Goal: Information Seeking & Learning: Learn about a topic

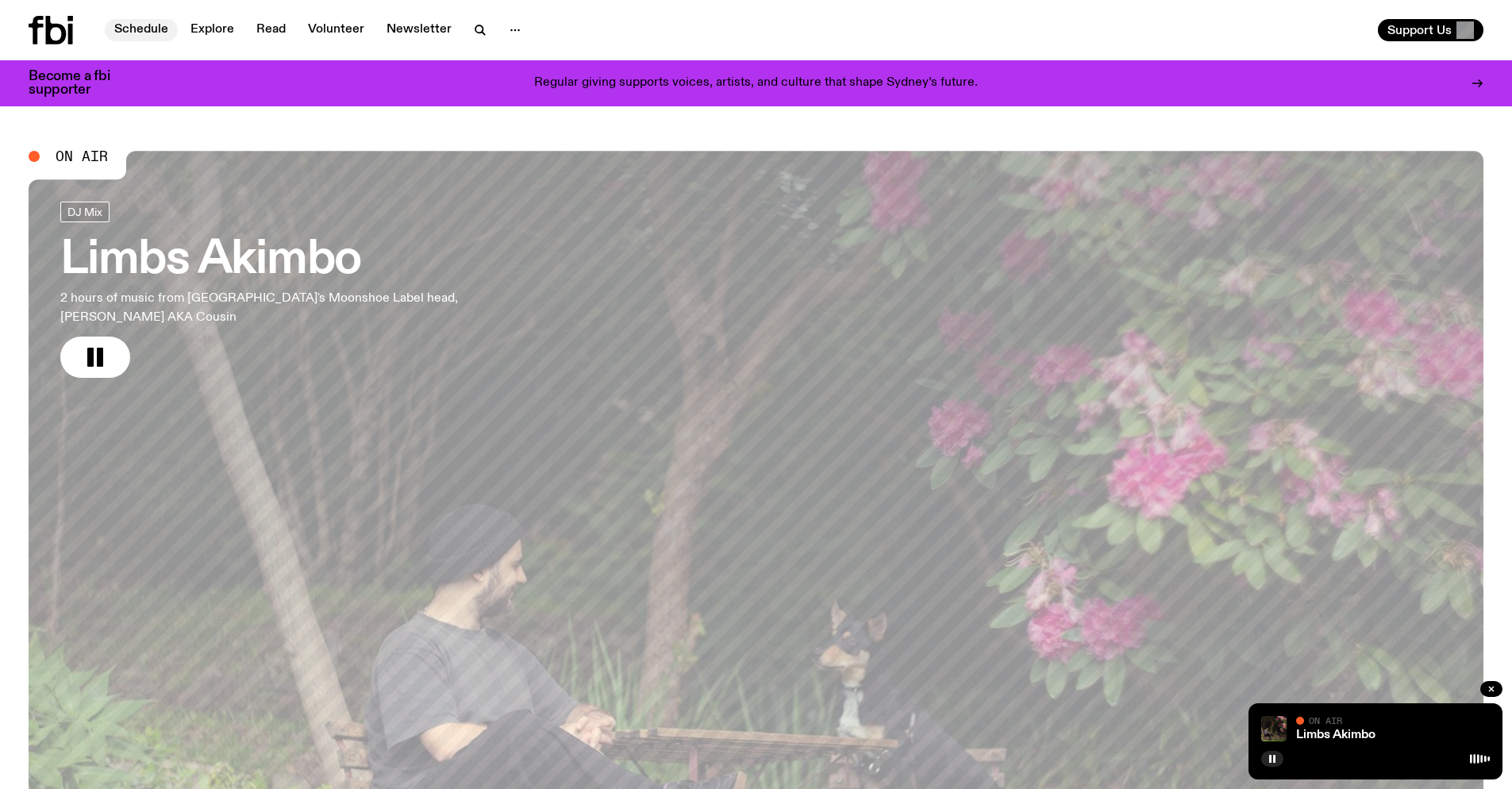
click at [152, 29] on link "Schedule" at bounding box center [142, 30] width 73 height 22
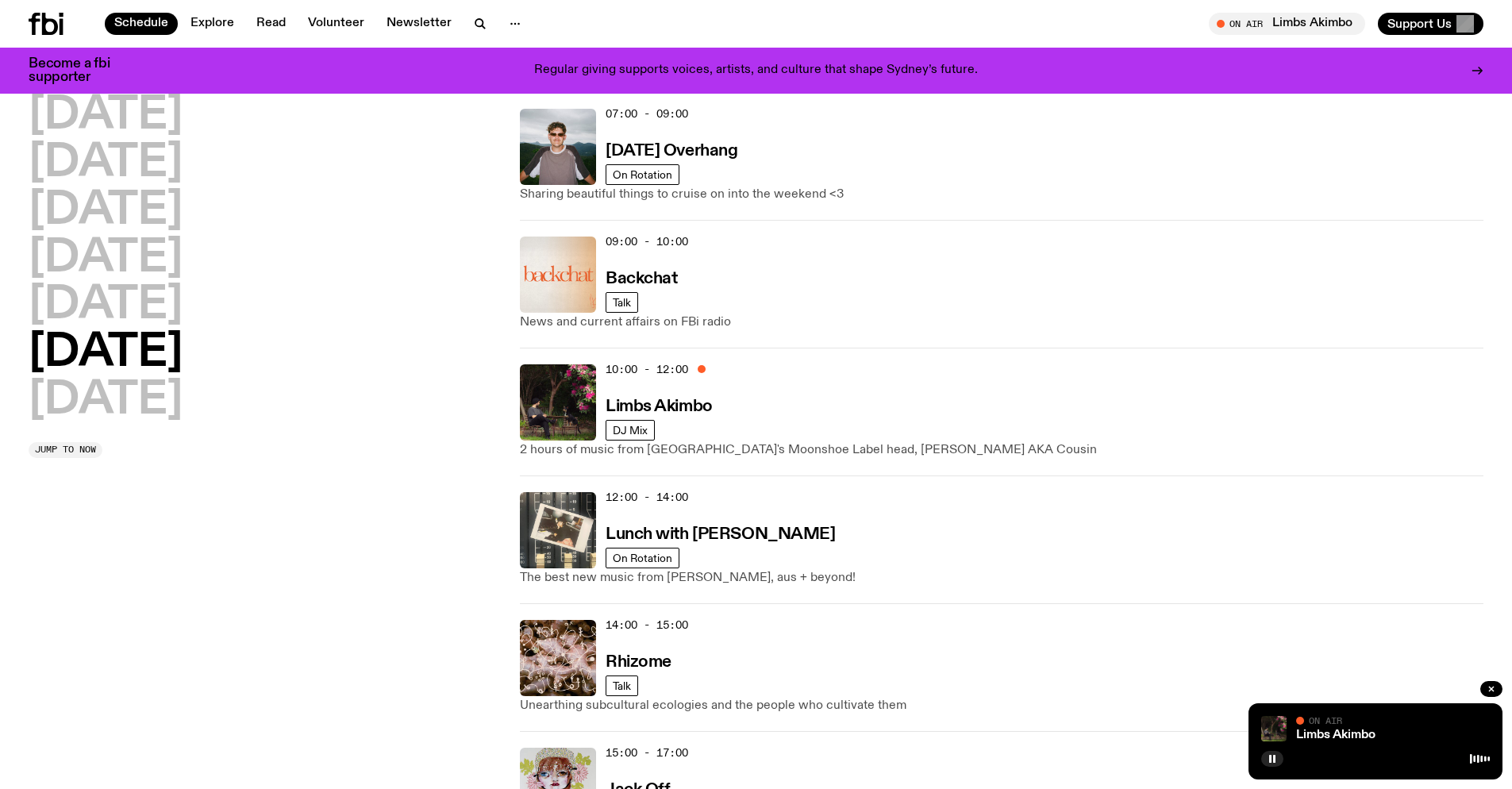
scroll to position [206, 0]
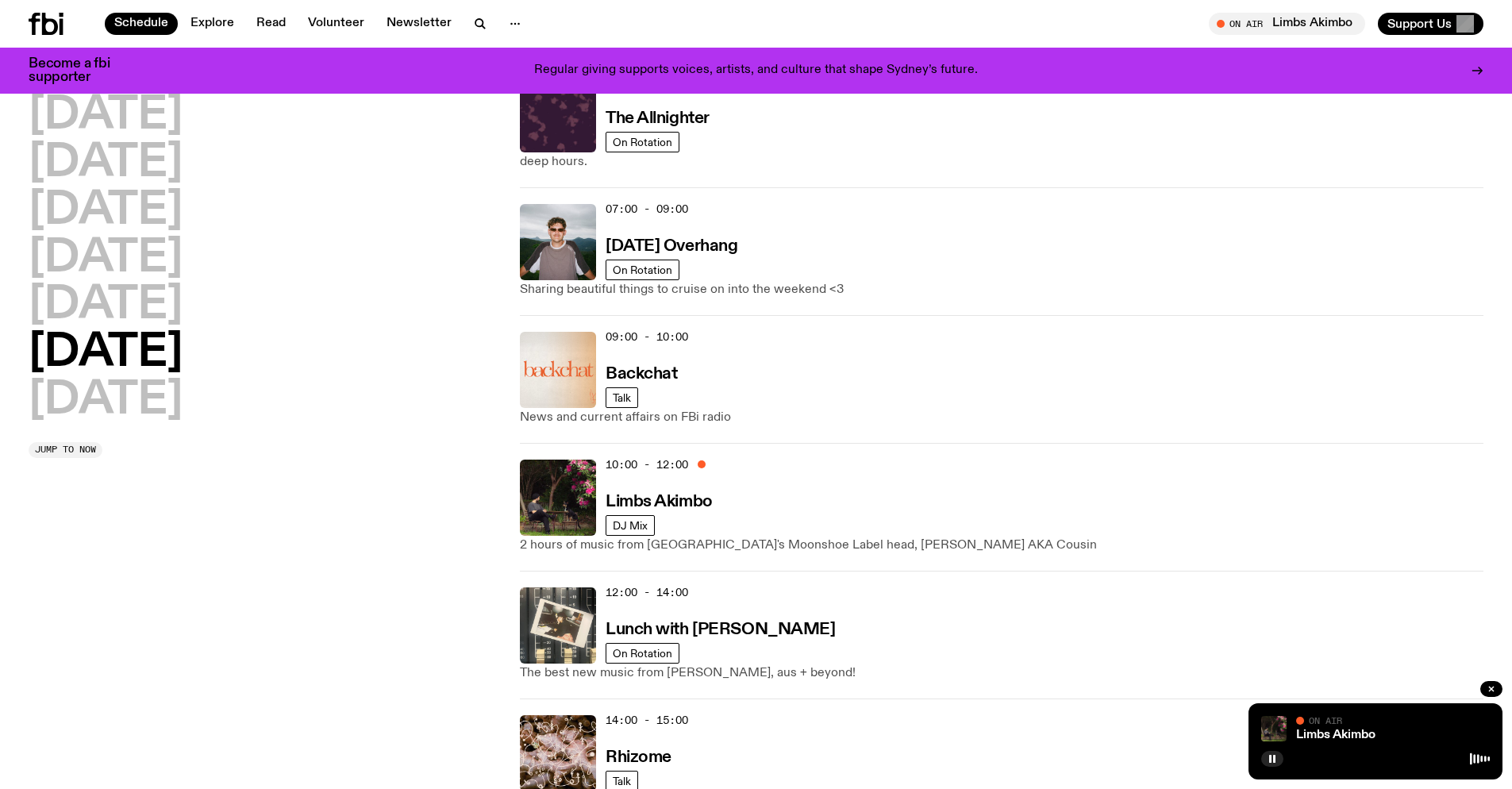
click at [797, 509] on div "10:00 - 12:00 Limbs Akimbo" at bounding box center [1044, 497] width 878 height 76
click at [695, 505] on h3 "Limbs Akimbo" at bounding box center [659, 502] width 107 height 17
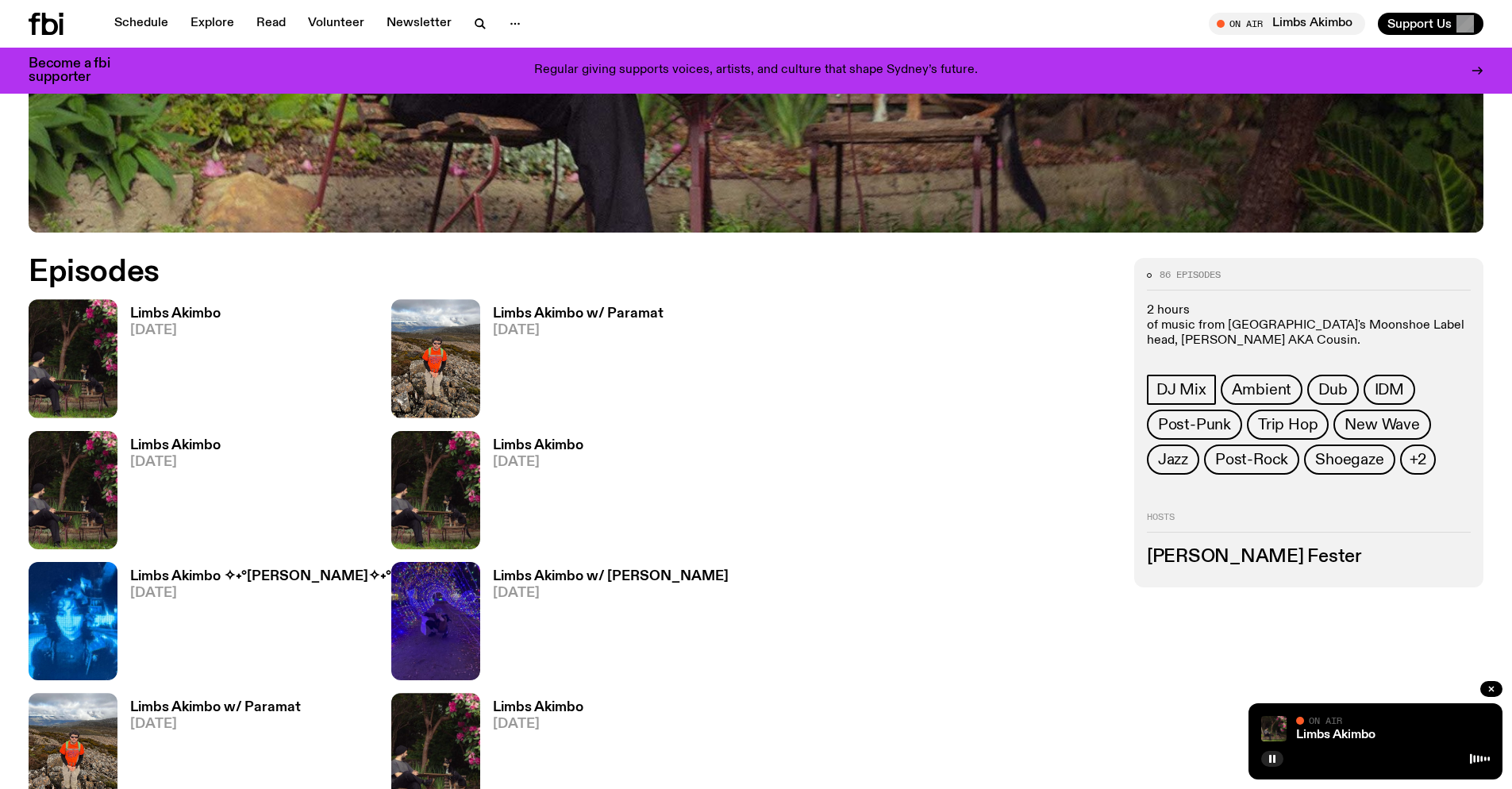
scroll to position [815, 0]
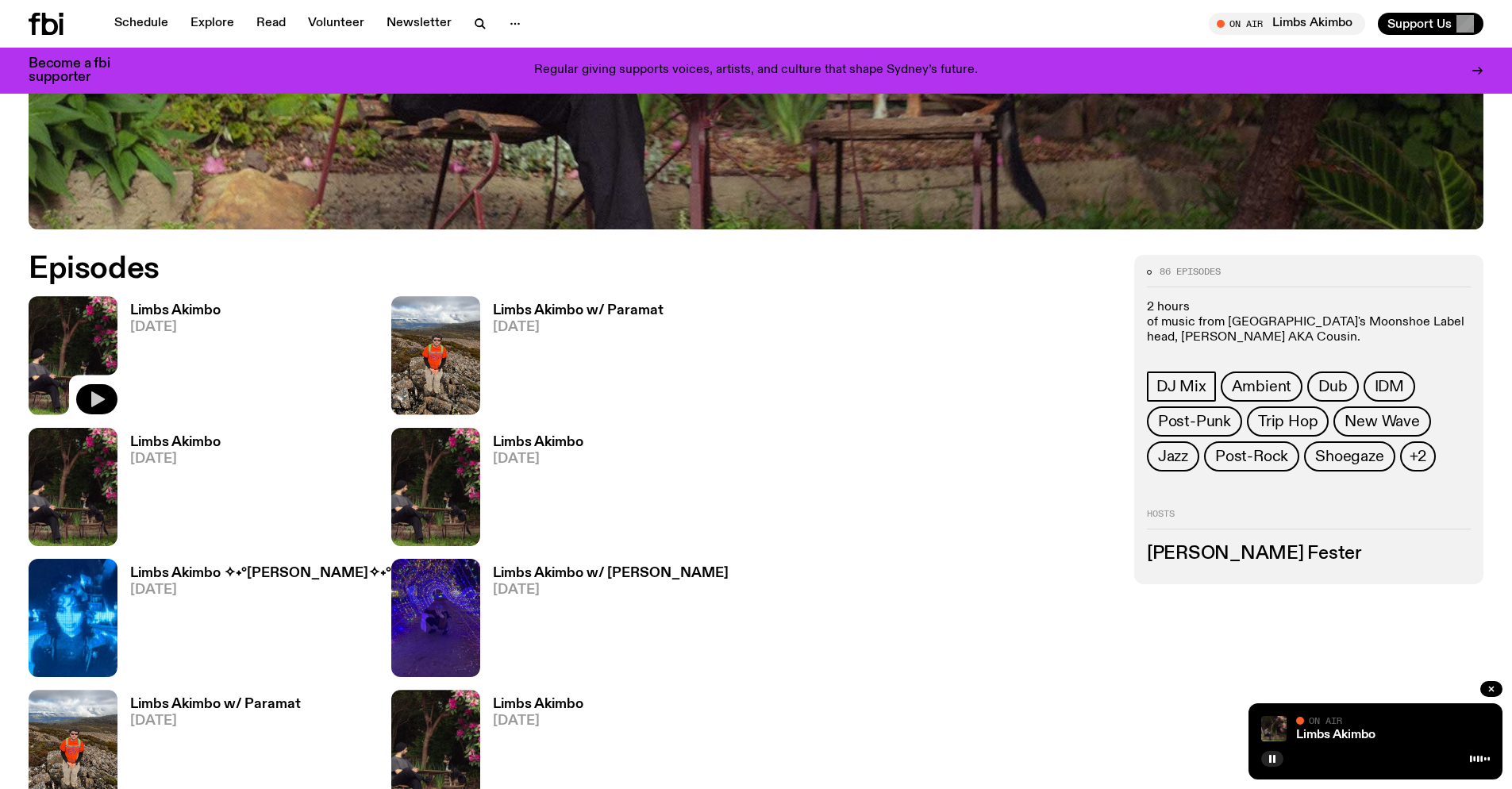
click at [105, 403] on icon "button" at bounding box center [96, 399] width 19 height 19
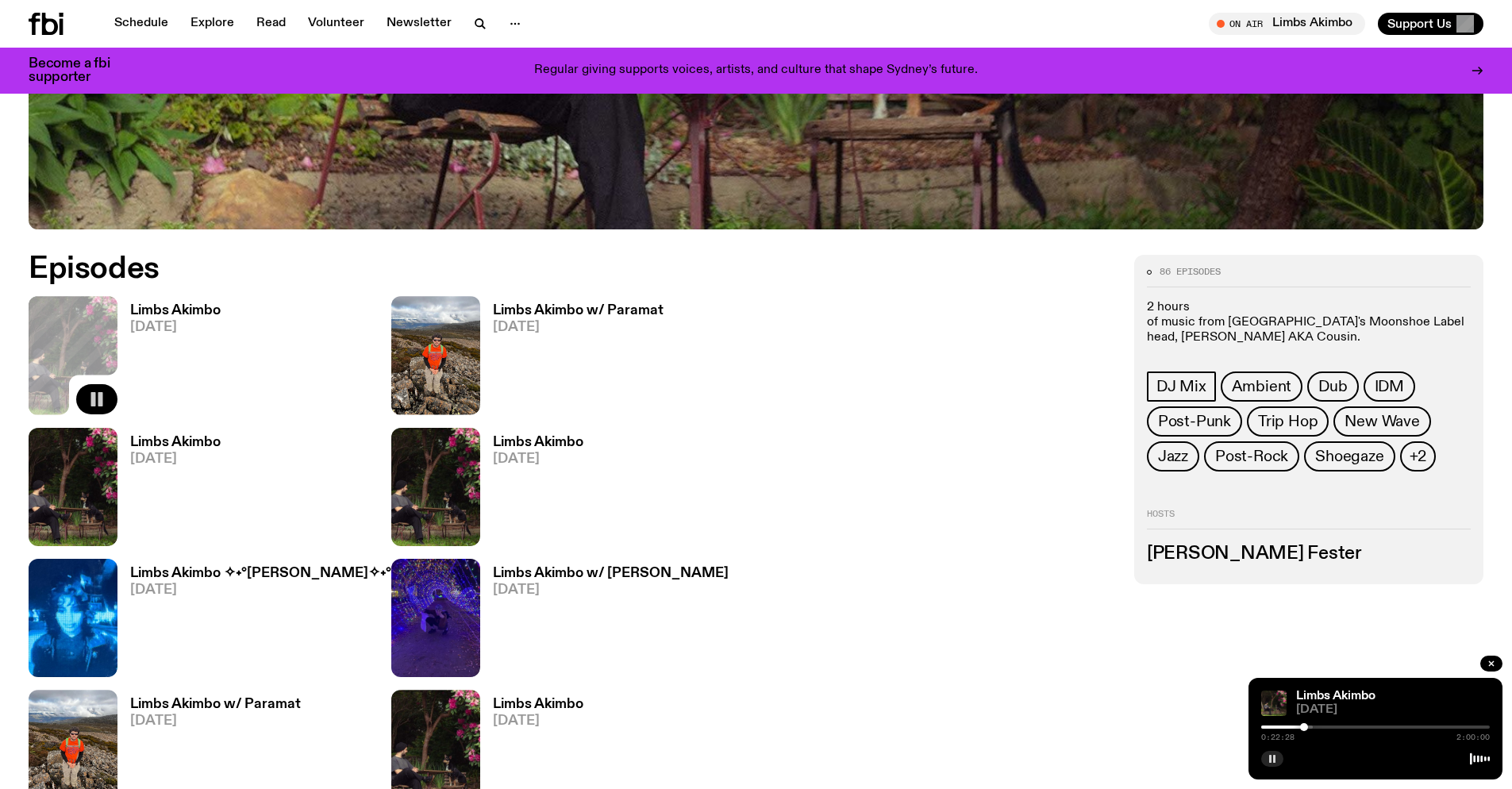
click at [1275, 753] on rect "button" at bounding box center [1274, 759] width 2 height 8
